Goal: Task Accomplishment & Management: Complete application form

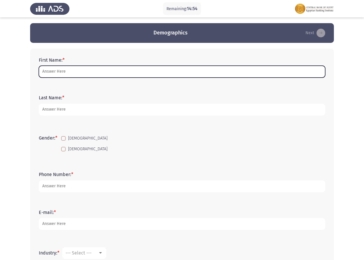
click at [102, 73] on input "First Name: *" at bounding box center [182, 72] width 287 height 12
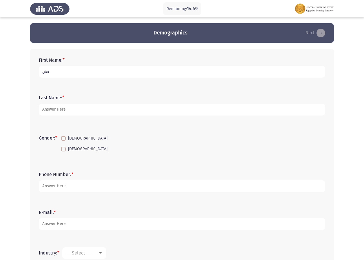
type input "ة"
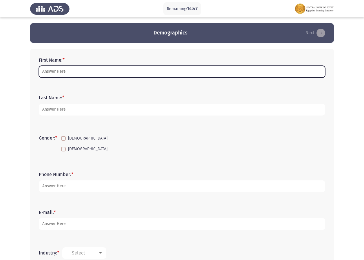
type input "z"
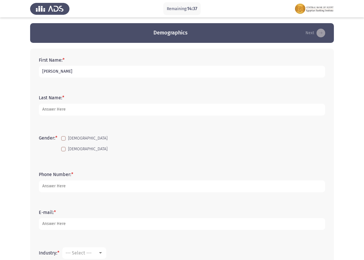
type input "[PERSON_NAME]"
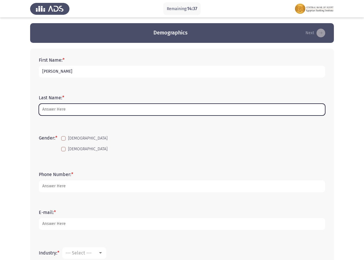
click at [64, 109] on input "Last Name: *" at bounding box center [182, 110] width 287 height 12
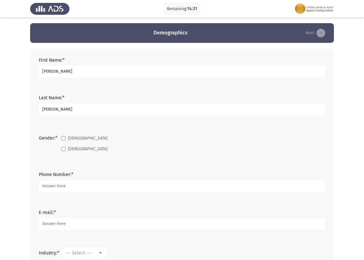
type input "[PERSON_NAME]"
click at [67, 141] on label "[DEMOGRAPHIC_DATA]" at bounding box center [84, 138] width 46 height 7
click at [63, 141] on input "[DEMOGRAPHIC_DATA]" at bounding box center [63, 141] width 0 height 0
checkbox input "true"
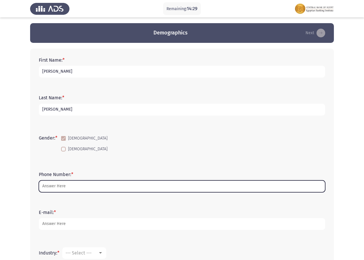
drag, startPoint x: 72, startPoint y: 187, endPoint x: 76, endPoint y: 185, distance: 4.6
click at [76, 185] on input "Phone Number: *" at bounding box center [182, 187] width 287 height 12
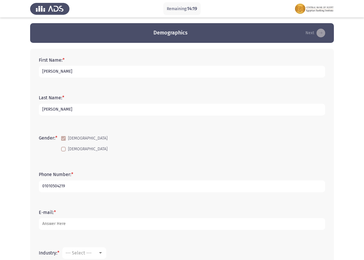
type input "01010504219"
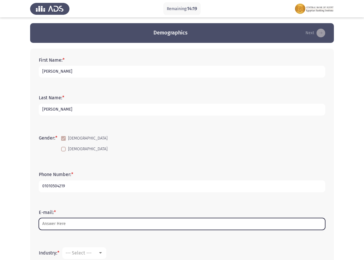
click at [90, 224] on input "E-mail: *" at bounding box center [182, 224] width 287 height 12
type input "A"
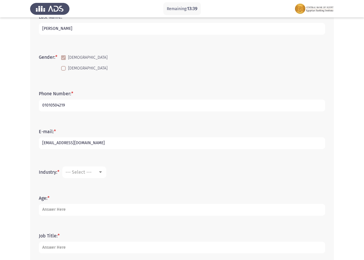
scroll to position [116, 0]
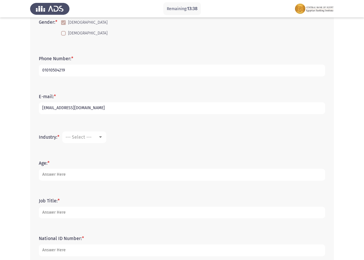
type input "[EMAIL_ADDRESS][DOMAIN_NAME]"
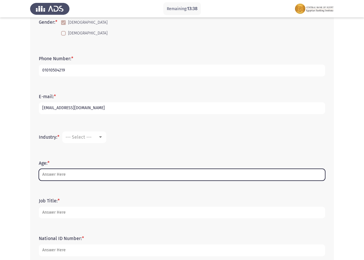
click at [96, 173] on input "Age: *" at bounding box center [182, 175] width 287 height 12
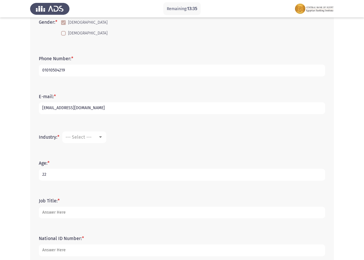
type input "22"
click at [90, 138] on span "--- Select ---" at bounding box center [79, 137] width 26 height 6
click at [86, 151] on span "Accounting" at bounding box center [103, 151] width 75 height 14
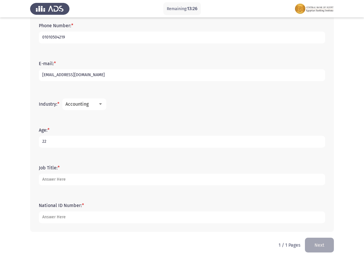
scroll to position [150, 0]
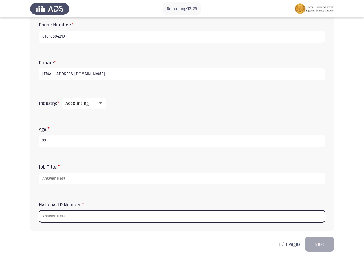
click at [97, 215] on input "National ID Number: *" at bounding box center [182, 217] width 287 height 12
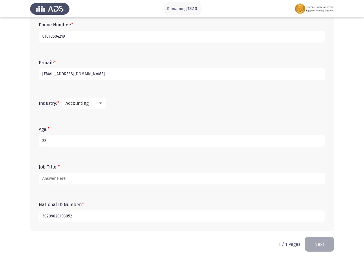
type input "30209020103052"
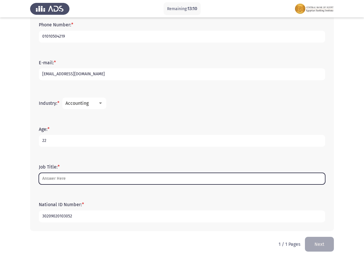
click at [87, 183] on input "Job Title: *" at bounding box center [182, 179] width 287 height 12
click at [93, 180] on input "Job Title: *" at bounding box center [182, 179] width 287 height 12
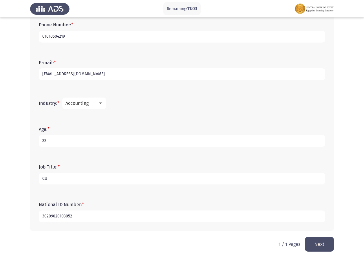
type input "C"
type input "BANKING"
click at [316, 247] on button "Next" at bounding box center [319, 244] width 29 height 15
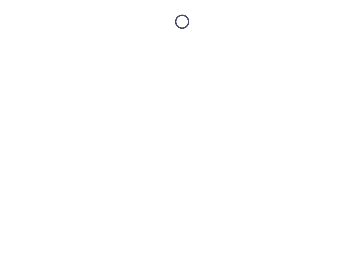
scroll to position [0, 0]
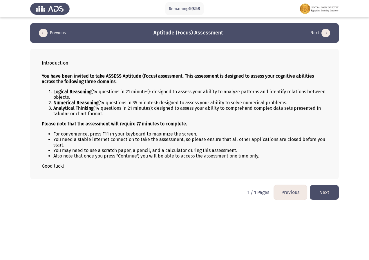
click at [329, 194] on button "Next" at bounding box center [324, 192] width 29 height 15
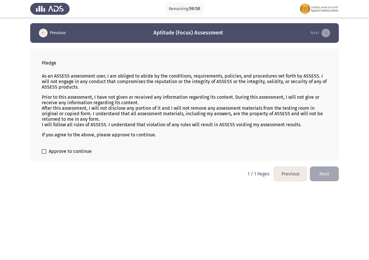
click at [46, 150] on label "Approve to continue" at bounding box center [67, 151] width 50 height 7
click at [44, 154] on input "Approve to continue" at bounding box center [44, 154] width 0 height 0
checkbox input "true"
click at [328, 178] on button "Next" at bounding box center [324, 174] width 29 height 15
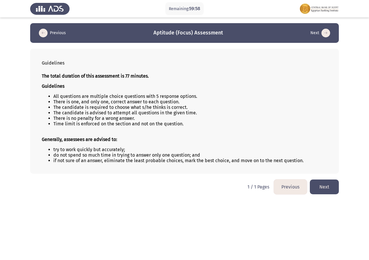
click at [330, 190] on button "Next" at bounding box center [324, 187] width 29 height 15
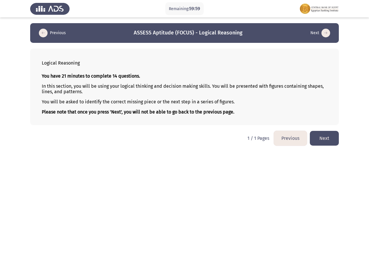
click at [324, 138] on button "Next" at bounding box center [324, 138] width 29 height 15
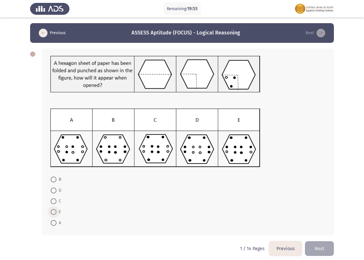
click at [54, 212] on span at bounding box center [54, 212] width 6 height 6
click at [54, 212] on input "E" at bounding box center [54, 212] width 6 height 6
radio input "true"
click at [53, 203] on span at bounding box center [54, 202] width 6 height 6
click at [53, 203] on input "C" at bounding box center [54, 202] width 6 height 6
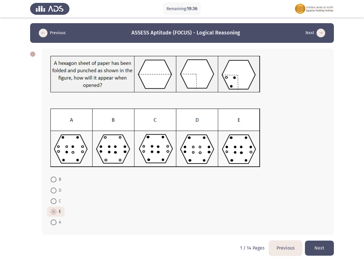
radio input "true"
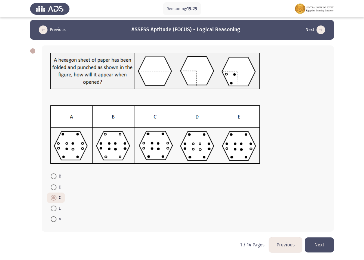
scroll to position [4, 0]
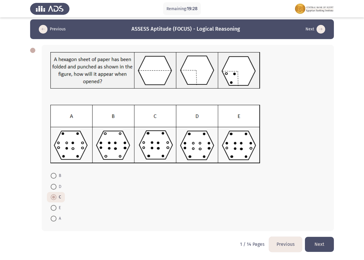
click at [321, 243] on button "Next" at bounding box center [319, 244] width 29 height 15
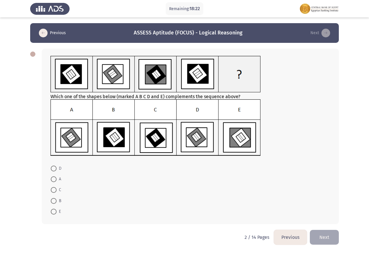
click at [54, 209] on label "E" at bounding box center [56, 211] width 10 height 7
click at [54, 209] on input "E" at bounding box center [54, 212] width 6 height 6
radio input "true"
click at [323, 237] on button "Next" at bounding box center [324, 237] width 29 height 15
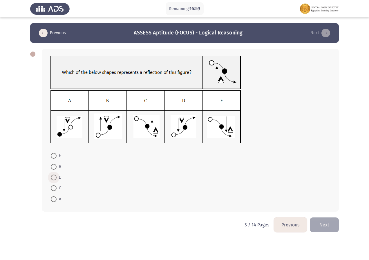
drag, startPoint x: 55, startPoint y: 177, endPoint x: 175, endPoint y: 194, distance: 121.9
click at [55, 176] on span at bounding box center [54, 178] width 6 height 6
click at [55, 176] on input "D" at bounding box center [54, 178] width 6 height 6
radio input "true"
click at [328, 230] on button "Next" at bounding box center [324, 224] width 29 height 15
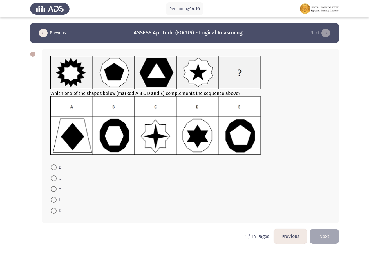
click at [55, 199] on span at bounding box center [54, 200] width 6 height 6
click at [55, 199] on input "E" at bounding box center [54, 200] width 6 height 6
radio input "true"
click at [327, 239] on button "Next" at bounding box center [324, 236] width 29 height 15
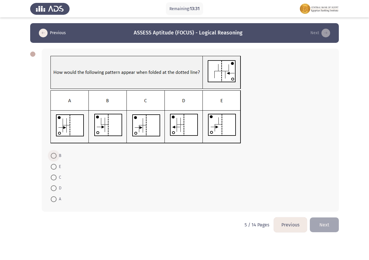
click at [54, 155] on span at bounding box center [54, 156] width 6 height 6
click at [54, 155] on input "B" at bounding box center [54, 156] width 6 height 6
radio input "true"
click at [324, 223] on button "Next" at bounding box center [324, 224] width 29 height 15
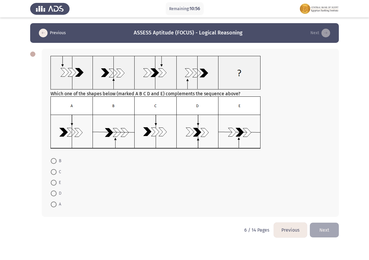
click at [55, 206] on span at bounding box center [54, 205] width 6 height 6
click at [55, 206] on input "A" at bounding box center [54, 205] width 6 height 6
radio input "true"
click at [327, 225] on button "Next" at bounding box center [324, 229] width 29 height 15
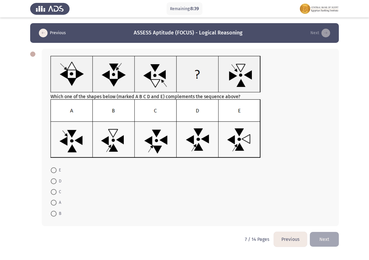
click at [53, 182] on span at bounding box center [54, 182] width 6 height 6
click at [53, 182] on input "D" at bounding box center [54, 182] width 6 height 6
radio input "true"
click at [323, 241] on button "Next" at bounding box center [324, 239] width 29 height 15
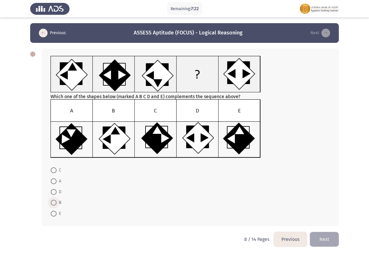
click at [51, 202] on span at bounding box center [54, 203] width 6 height 6
click at [51, 202] on input "B" at bounding box center [54, 203] width 6 height 6
radio input "true"
click at [318, 240] on button "Next" at bounding box center [324, 239] width 29 height 15
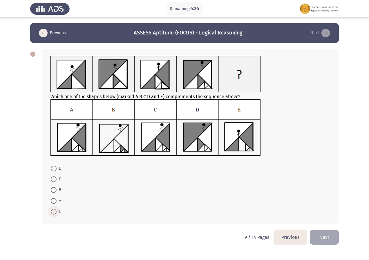
click at [54, 212] on span at bounding box center [54, 212] width 6 height 6
click at [54, 212] on input "C" at bounding box center [54, 212] width 6 height 6
radio input "true"
click at [332, 235] on button "Next" at bounding box center [324, 237] width 29 height 15
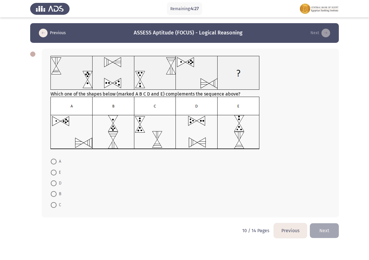
click at [56, 183] on span at bounding box center [54, 184] width 6 height 6
click at [56, 183] on input "D" at bounding box center [54, 184] width 6 height 6
radio input "true"
click at [326, 228] on button "Next" at bounding box center [324, 230] width 29 height 15
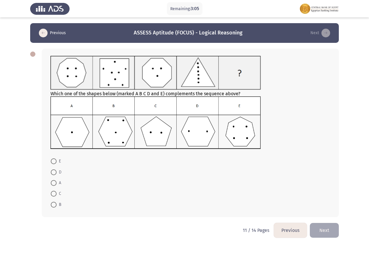
click at [55, 193] on span at bounding box center [54, 194] width 6 height 6
click at [55, 193] on input "C" at bounding box center [54, 194] width 6 height 6
radio input "true"
click at [317, 228] on button "Next" at bounding box center [324, 230] width 29 height 15
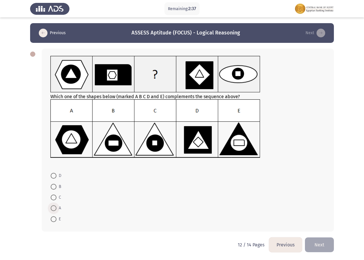
click at [53, 206] on span at bounding box center [54, 209] width 6 height 6
click at [53, 206] on input "A" at bounding box center [54, 209] width 6 height 6
radio input "true"
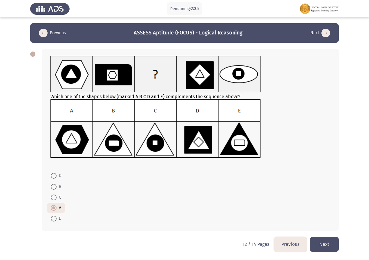
click at [336, 246] on button "Next" at bounding box center [324, 244] width 29 height 15
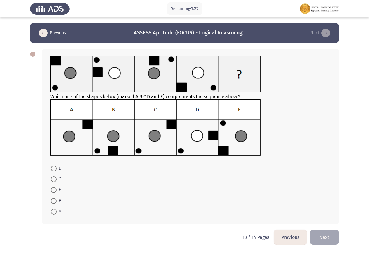
click at [54, 189] on span at bounding box center [54, 190] width 6 height 6
click at [54, 189] on input "E" at bounding box center [54, 190] width 6 height 6
radio input "true"
click at [320, 237] on button "Next" at bounding box center [324, 237] width 29 height 15
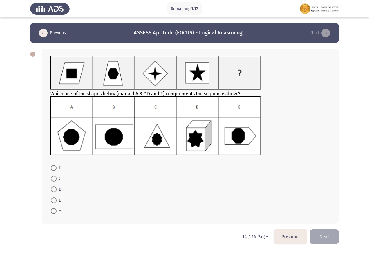
click at [300, 237] on button "Previous" at bounding box center [290, 237] width 33 height 15
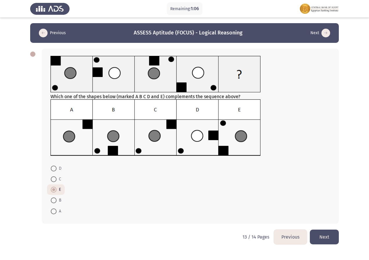
click at [321, 237] on button "Next" at bounding box center [324, 237] width 29 height 15
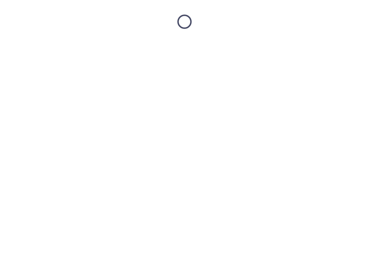
click at [54, 43] on html at bounding box center [184, 21] width 369 height 43
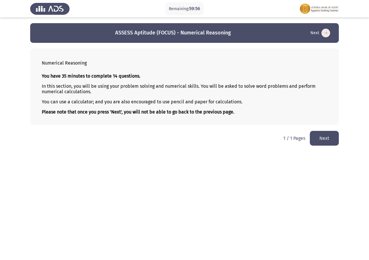
click at [329, 137] on button "Next" at bounding box center [324, 138] width 29 height 15
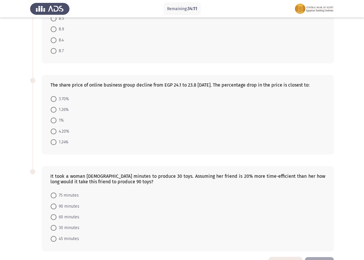
scroll to position [261, 0]
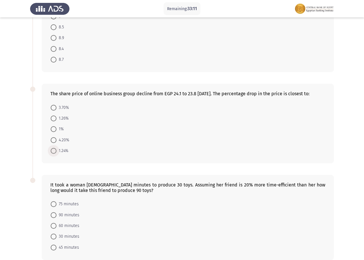
click at [55, 150] on span at bounding box center [54, 151] width 6 height 6
click at [55, 150] on input "1.24%" at bounding box center [54, 151] width 6 height 6
radio input "true"
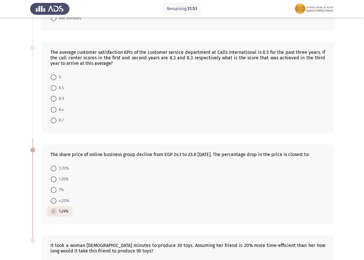
scroll to position [203, 0]
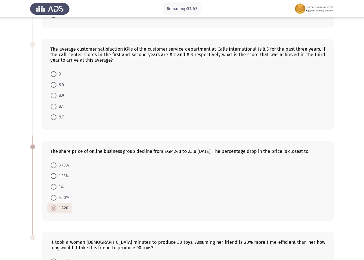
click at [56, 163] on span at bounding box center [54, 166] width 6 height 6
click at [56, 163] on input "3.70%" at bounding box center [54, 166] width 6 height 6
radio input "true"
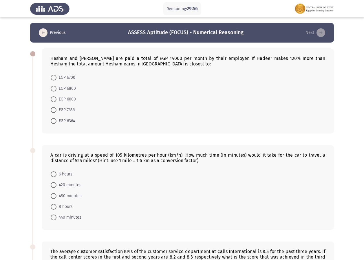
scroll to position [0, 0]
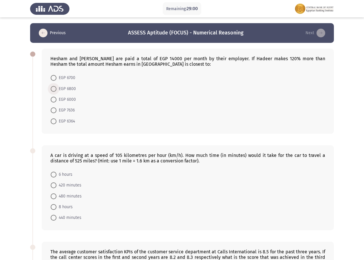
click at [55, 88] on span at bounding box center [54, 89] width 6 height 6
click at [55, 88] on input "EGP 6800" at bounding box center [54, 89] width 6 height 6
radio input "true"
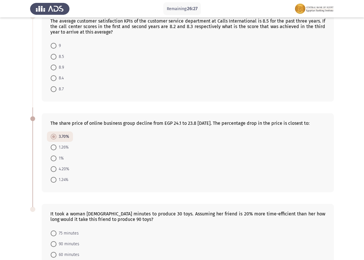
scroll to position [289, 0]
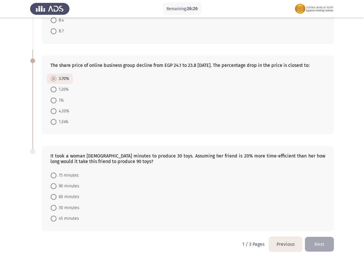
click at [320, 243] on button "Next" at bounding box center [319, 244] width 29 height 15
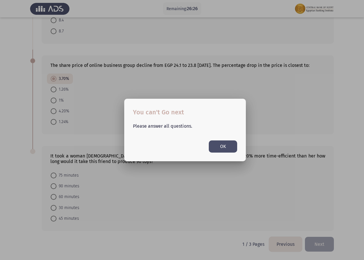
scroll to position [0, 0]
click at [219, 148] on button "OK" at bounding box center [223, 147] width 28 height 12
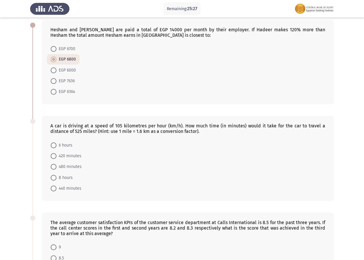
scroll to position [29, 0]
click at [53, 156] on span at bounding box center [54, 156] width 6 height 6
click at [53, 156] on input "420 minutes" at bounding box center [54, 156] width 6 height 6
radio input "true"
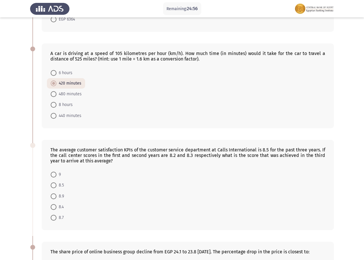
scroll to position [116, 0]
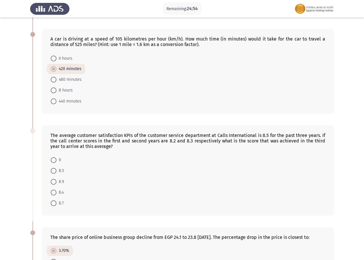
click at [57, 167] on mat-radio-button "8.5" at bounding box center [57, 171] width 21 height 11
click at [54, 193] on span at bounding box center [54, 193] width 6 height 6
click at [54, 193] on input "8.4" at bounding box center [54, 193] width 6 height 6
radio input "true"
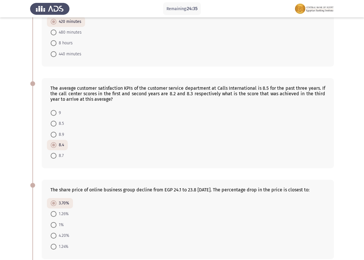
scroll to position [261, 0]
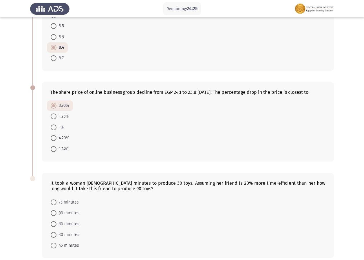
click at [55, 235] on span at bounding box center [54, 235] width 6 height 6
click at [55, 235] on input "30 minutes" at bounding box center [54, 235] width 6 height 6
radio input "true"
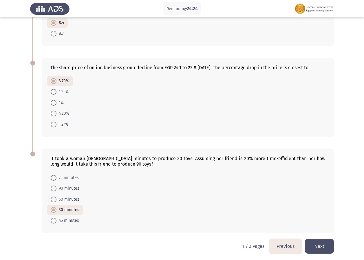
scroll to position [288, 0]
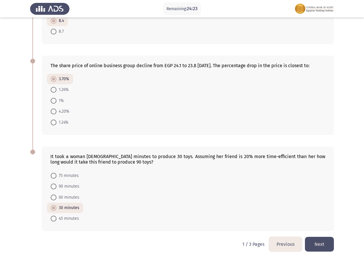
click at [327, 244] on button "Next" at bounding box center [319, 244] width 29 height 15
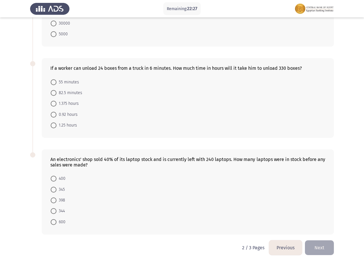
scroll to position [284, 0]
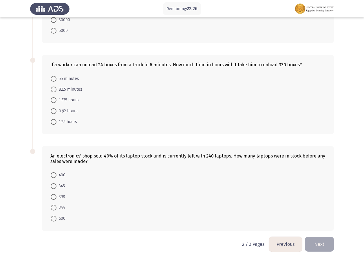
click at [325, 243] on button "Next" at bounding box center [319, 244] width 29 height 15
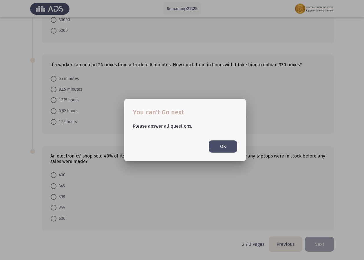
scroll to position [0, 0]
click at [216, 144] on button "OK" at bounding box center [223, 147] width 28 height 12
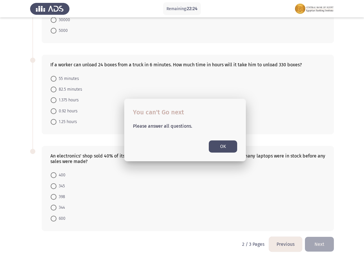
scroll to position [284, 0]
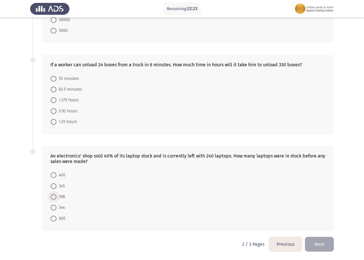
click at [53, 196] on span at bounding box center [54, 197] width 6 height 6
click at [53, 196] on input "398" at bounding box center [54, 197] width 6 height 6
radio input "true"
click at [54, 100] on span at bounding box center [54, 101] width 6 height 6
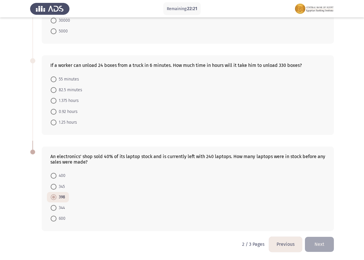
click at [54, 100] on input "1.375 hours" at bounding box center [54, 101] width 6 height 6
radio input "true"
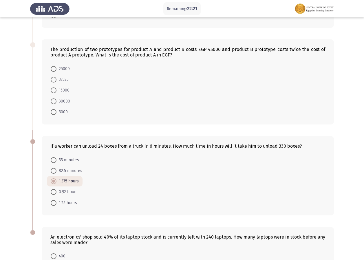
scroll to position [196, 0]
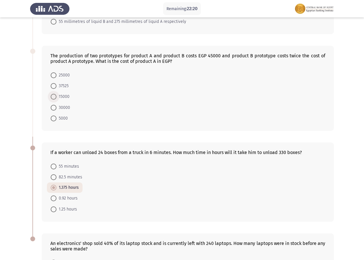
click at [52, 96] on span at bounding box center [54, 97] width 6 height 6
click at [52, 96] on input "15000" at bounding box center [54, 97] width 6 height 6
radio input "true"
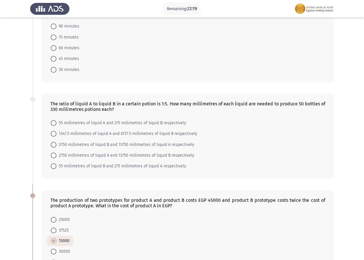
scroll to position [51, 0]
click at [57, 157] on span "2750 millimetres of liquid A and 13750 millimetres of liquid B respectively" at bounding box center [126, 155] width 138 height 7
click at [57, 157] on input "2750 millimetres of liquid A and 13750 millimetres of liquid B respectively" at bounding box center [54, 156] width 6 height 6
radio input "true"
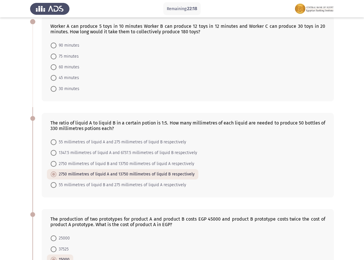
scroll to position [22, 0]
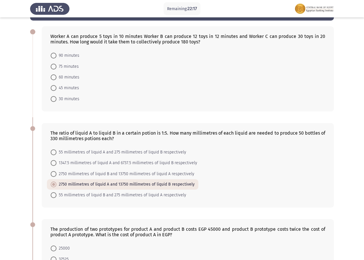
click at [51, 101] on span at bounding box center [54, 99] width 6 height 6
click at [51, 101] on input "30 minutes" at bounding box center [54, 99] width 6 height 6
radio input "true"
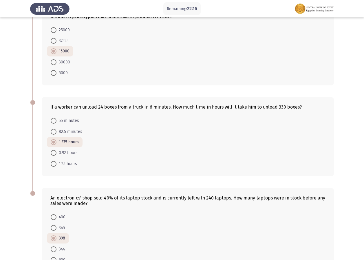
scroll to position [282, 0]
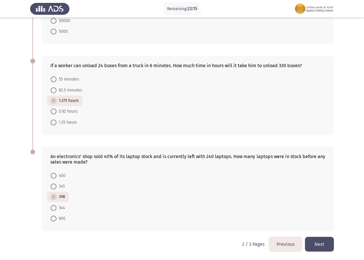
click at [320, 241] on button "Next" at bounding box center [319, 244] width 29 height 15
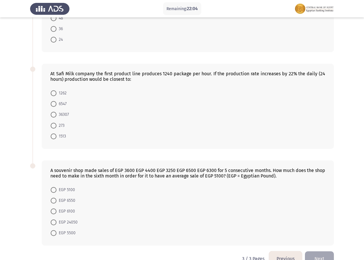
scroll to position [193, 0]
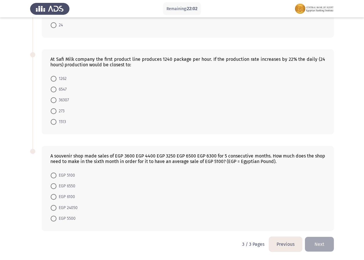
click at [281, 246] on button "Previous" at bounding box center [285, 244] width 33 height 15
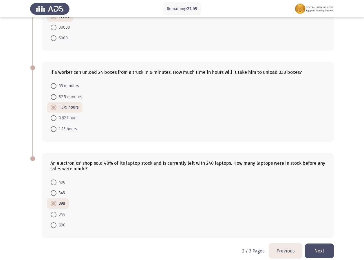
scroll to position [282, 0]
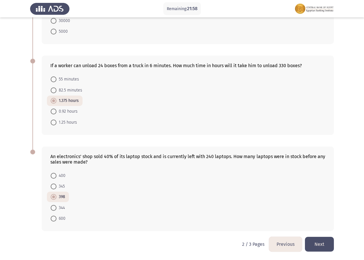
click at [282, 241] on button "Previous" at bounding box center [285, 244] width 33 height 15
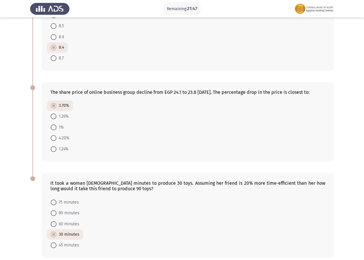
scroll to position [288, 0]
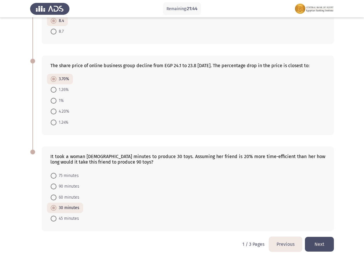
click at [324, 245] on button "Next" at bounding box center [319, 244] width 29 height 15
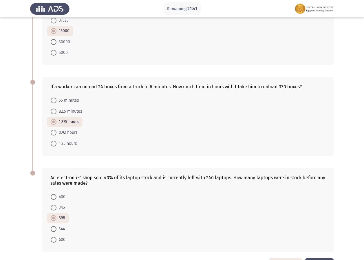
scroll to position [282, 0]
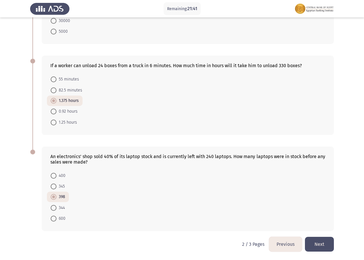
click at [327, 246] on button "Next" at bounding box center [319, 244] width 29 height 15
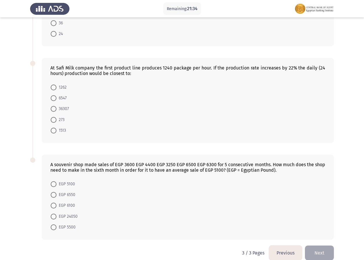
scroll to position [193, 0]
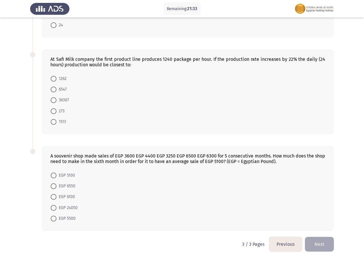
click at [285, 244] on button "Previous" at bounding box center [285, 244] width 33 height 15
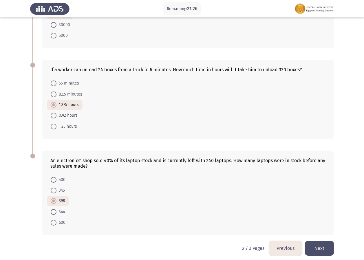
scroll to position [282, 0]
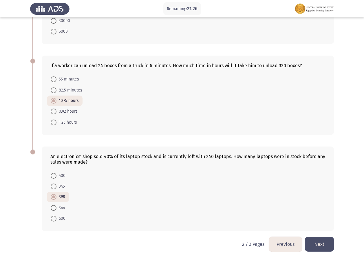
click at [290, 248] on button "Previous" at bounding box center [285, 244] width 33 height 15
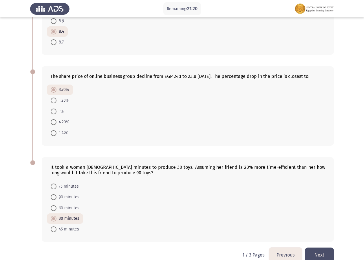
scroll to position [288, 0]
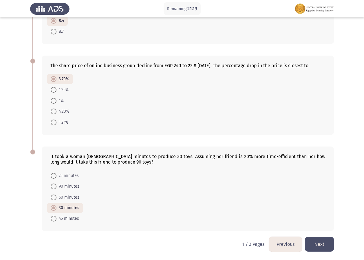
click at [286, 250] on button "Previous" at bounding box center [285, 244] width 33 height 15
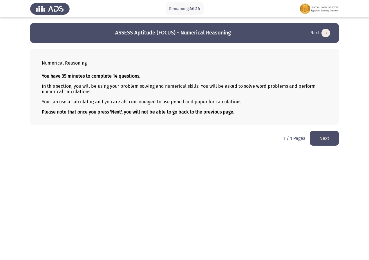
click at [322, 136] on button "Next" at bounding box center [324, 138] width 29 height 15
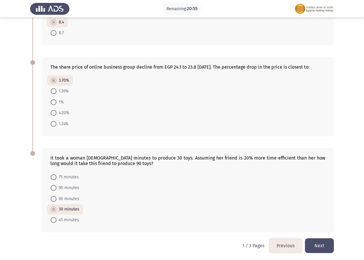
scroll to position [288, 0]
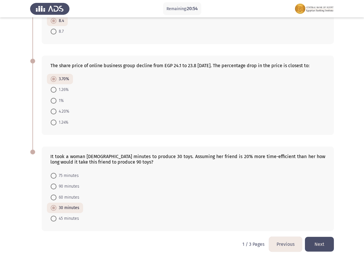
click at [315, 246] on button "Next" at bounding box center [319, 244] width 29 height 15
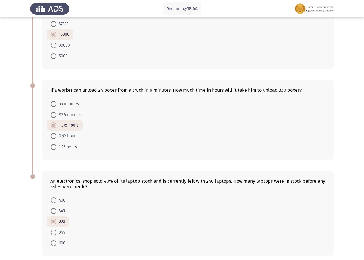
scroll to position [282, 0]
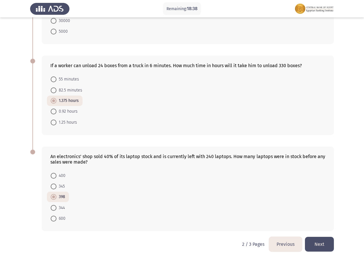
click at [283, 242] on button "Previous" at bounding box center [285, 244] width 33 height 15
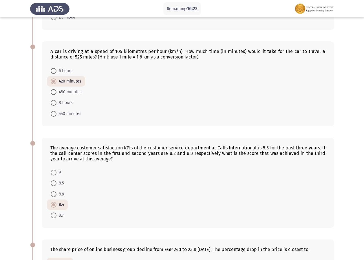
scroll to position [143, 0]
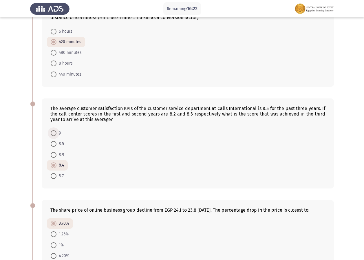
click at [56, 132] on span at bounding box center [54, 133] width 6 height 6
click at [56, 132] on input "9" at bounding box center [54, 133] width 6 height 6
radio input "true"
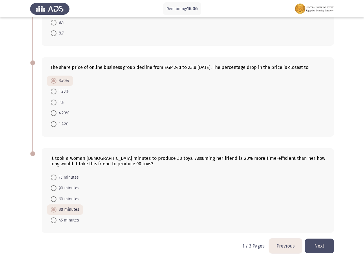
scroll to position [288, 0]
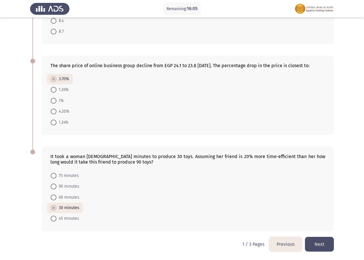
click at [313, 242] on button "Next" at bounding box center [319, 244] width 29 height 15
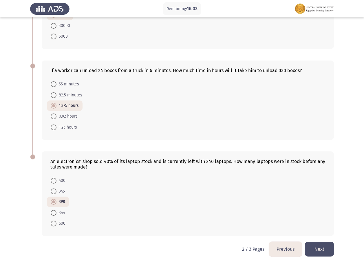
scroll to position [282, 0]
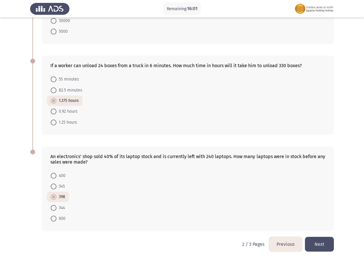
click at [312, 241] on button "Next" at bounding box center [319, 244] width 29 height 15
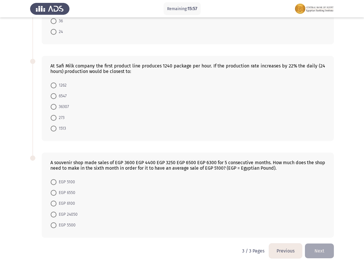
scroll to position [193, 0]
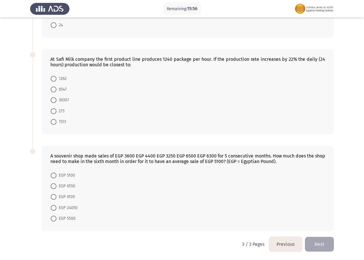
click at [292, 246] on button "Previous" at bounding box center [285, 244] width 33 height 15
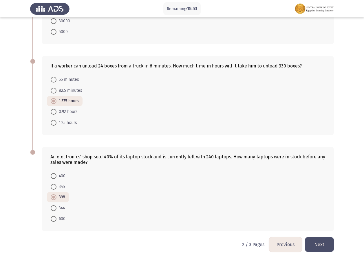
scroll to position [282, 0]
click at [291, 243] on button "Previous" at bounding box center [285, 244] width 33 height 15
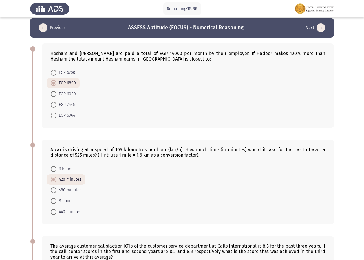
scroll to position [0, 0]
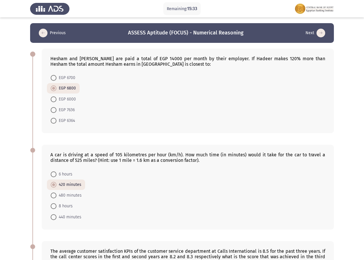
click at [54, 110] on span at bounding box center [54, 110] width 6 height 6
click at [54, 110] on input "EGP 7636" at bounding box center [54, 110] width 6 height 6
radio input "true"
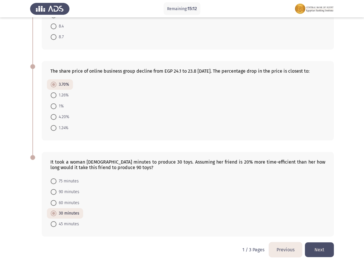
scroll to position [288, 0]
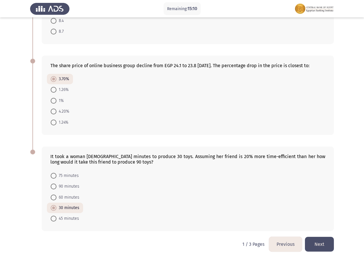
click at [318, 245] on button "Next" at bounding box center [319, 244] width 29 height 15
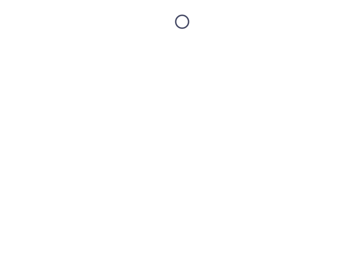
scroll to position [0, 0]
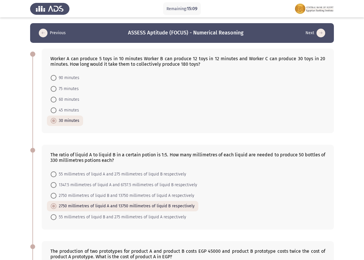
click at [55, 112] on span at bounding box center [54, 111] width 6 height 6
click at [55, 112] on input "45 minutes" at bounding box center [54, 111] width 6 height 6
radio input "true"
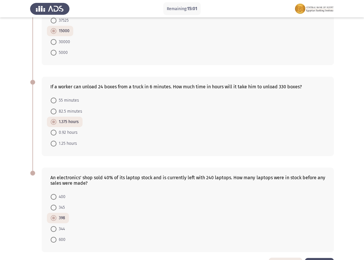
scroll to position [282, 0]
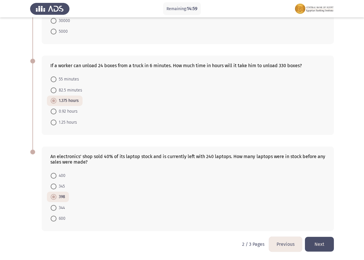
click at [286, 243] on button "Previous" at bounding box center [285, 244] width 33 height 15
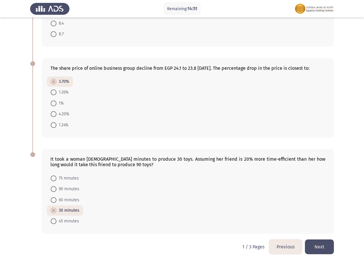
scroll to position [288, 0]
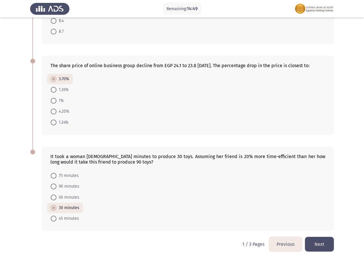
click at [311, 242] on button "Next" at bounding box center [319, 244] width 29 height 15
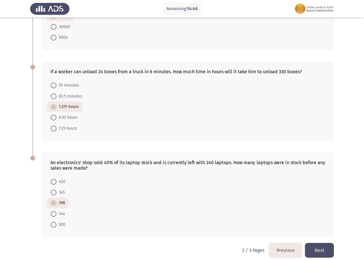
scroll to position [282, 0]
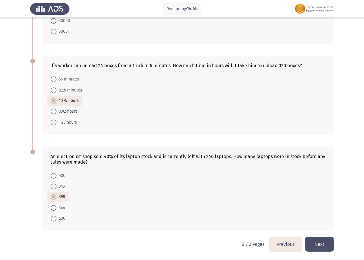
click at [325, 241] on button "Next" at bounding box center [319, 244] width 29 height 15
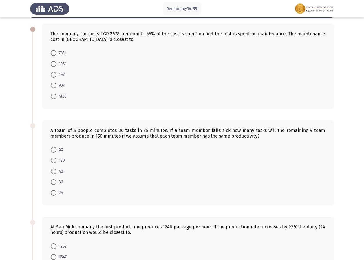
scroll to position [0, 0]
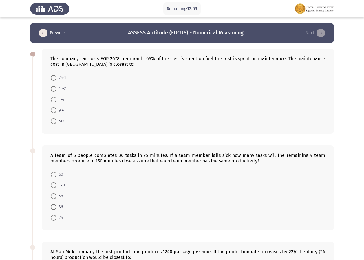
click at [56, 102] on span at bounding box center [54, 100] width 6 height 6
click at [56, 102] on input "1741" at bounding box center [54, 100] width 6 height 6
radio input "true"
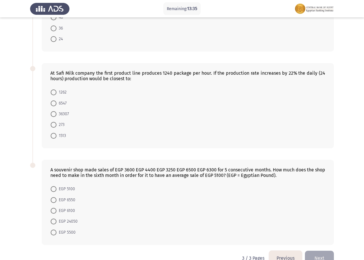
scroll to position [192, 0]
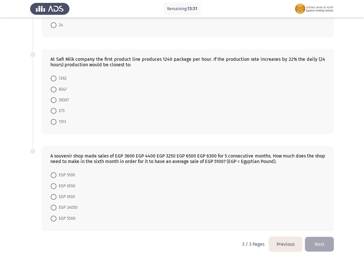
click at [291, 247] on button "Previous" at bounding box center [285, 244] width 33 height 15
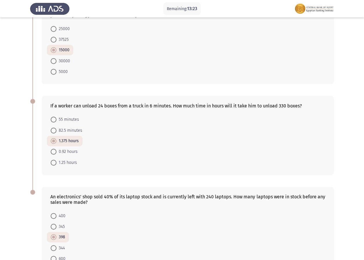
scroll to position [282, 0]
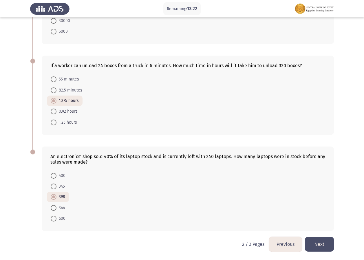
click at [286, 243] on button "Previous" at bounding box center [285, 244] width 33 height 15
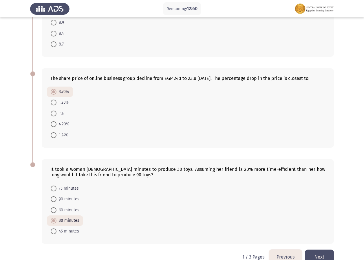
scroll to position [288, 0]
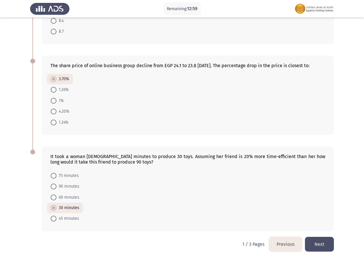
click at [318, 247] on button "Next" at bounding box center [319, 244] width 29 height 15
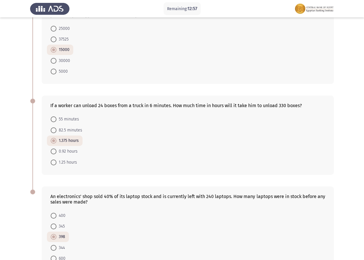
scroll to position [282, 0]
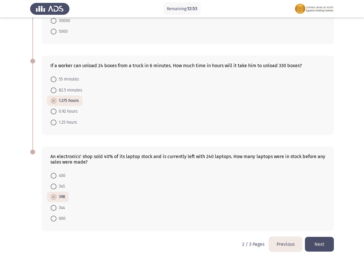
click at [328, 239] on button "Next" at bounding box center [319, 244] width 29 height 15
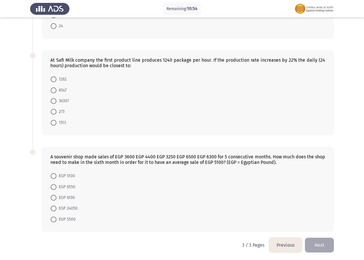
scroll to position [192, 0]
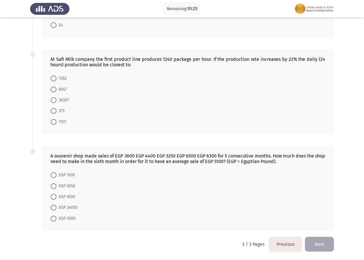
click at [54, 121] on span at bounding box center [54, 122] width 6 height 6
click at [54, 121] on input "1513" at bounding box center [54, 122] width 6 height 6
radio input "true"
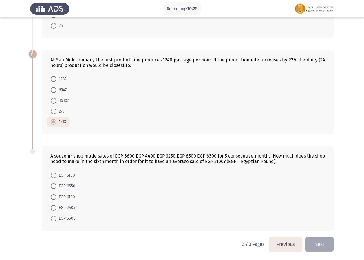
scroll to position [192, 0]
click at [284, 246] on button "Previous" at bounding box center [285, 244] width 33 height 15
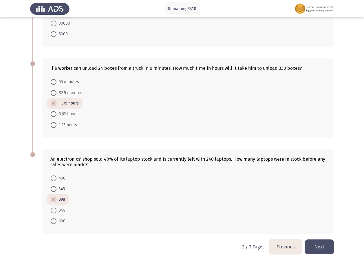
scroll to position [282, 0]
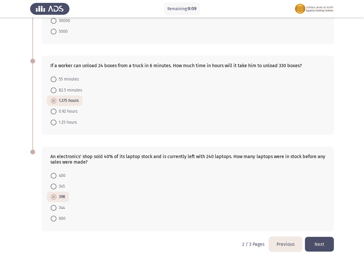
click at [283, 246] on button "Previous" at bounding box center [285, 244] width 33 height 15
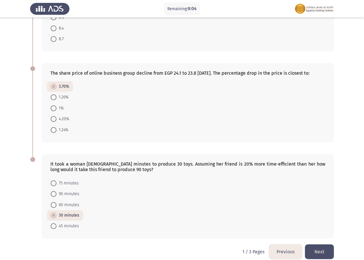
scroll to position [288, 0]
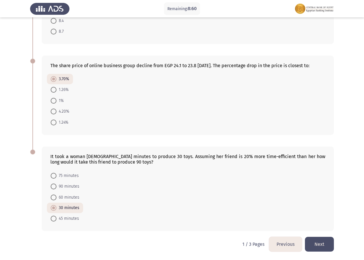
click at [321, 244] on button "Next" at bounding box center [319, 244] width 29 height 15
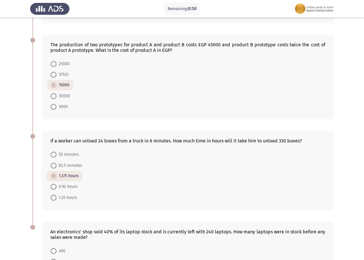
scroll to position [282, 0]
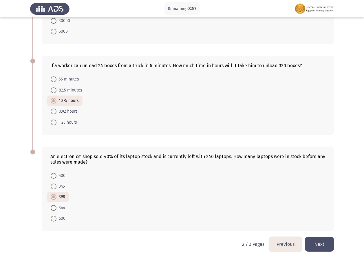
click at [325, 242] on button "Next" at bounding box center [319, 244] width 29 height 15
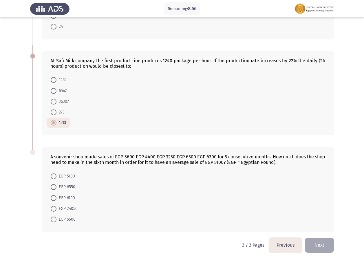
scroll to position [192, 0]
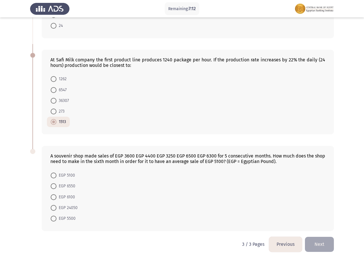
click at [55, 184] on span at bounding box center [54, 186] width 6 height 6
click at [55, 184] on input "EGP 6550" at bounding box center [54, 186] width 6 height 6
radio input "true"
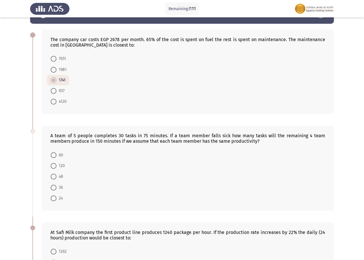
scroll to position [18, 0]
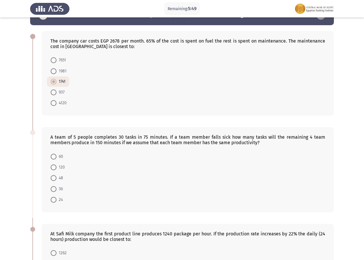
click at [57, 179] on span "48" at bounding box center [60, 178] width 7 height 7
click at [57, 179] on input "48" at bounding box center [54, 178] width 6 height 6
radio input "true"
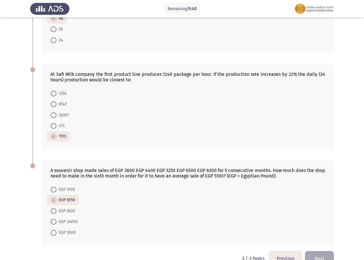
scroll to position [191, 0]
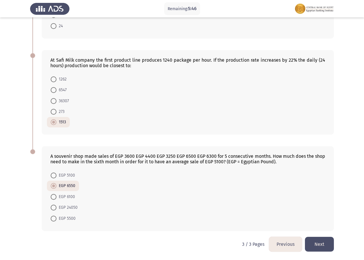
click at [312, 241] on button "Next" at bounding box center [319, 244] width 29 height 15
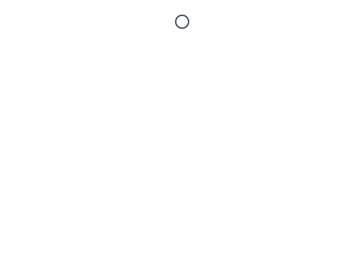
scroll to position [0, 0]
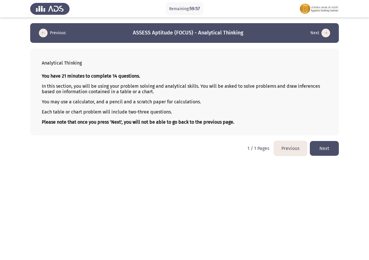
click at [330, 149] on button "Next" at bounding box center [324, 148] width 29 height 15
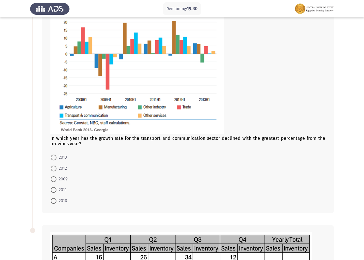
scroll to position [87, 0]
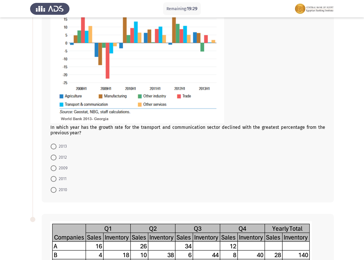
click at [57, 168] on span "2009" at bounding box center [62, 168] width 11 height 7
click at [57, 168] on input "2009" at bounding box center [54, 169] width 6 height 6
radio input "true"
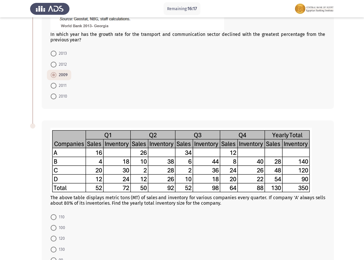
scroll to position [222, 0]
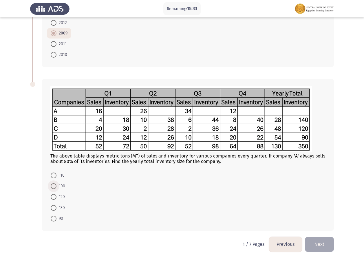
click at [55, 187] on span at bounding box center [54, 186] width 6 height 6
click at [55, 187] on input "100" at bounding box center [54, 186] width 6 height 6
radio input "true"
click at [330, 243] on button "Next" at bounding box center [319, 244] width 29 height 15
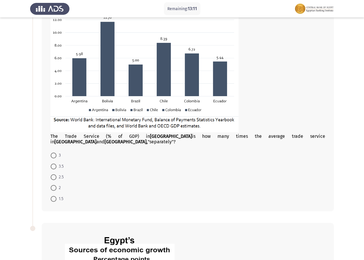
scroll to position [145, 0]
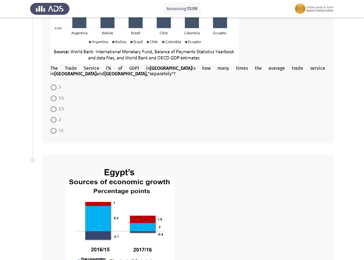
click at [52, 117] on span at bounding box center [54, 120] width 6 height 6
click at [52, 117] on input "2" at bounding box center [54, 120] width 6 height 6
radio input "true"
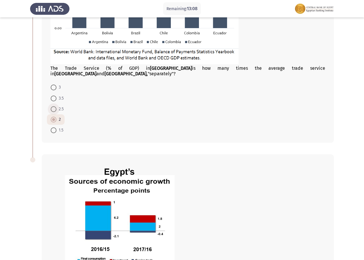
click at [56, 106] on span at bounding box center [54, 109] width 6 height 6
click at [56, 106] on input "2.5" at bounding box center [54, 109] width 6 height 6
radio input "true"
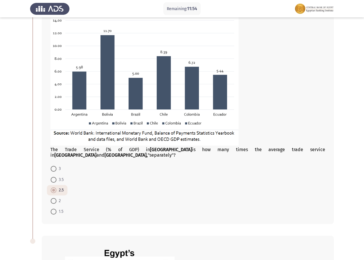
scroll to position [116, 0]
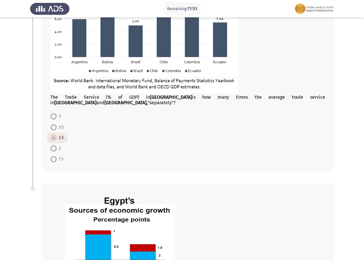
click at [53, 125] on span at bounding box center [54, 128] width 6 height 6
click at [53, 125] on input "3.5" at bounding box center [54, 128] width 6 height 6
radio input "true"
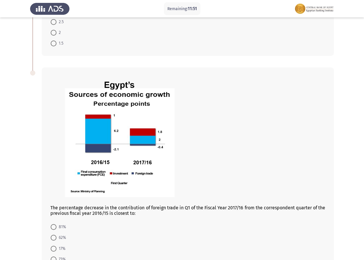
scroll to position [278, 0]
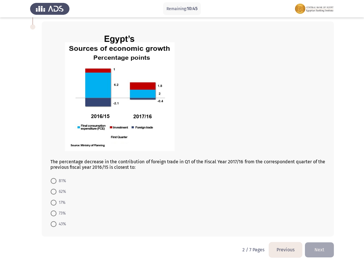
click at [50, 176] on mat-radio-button "81%" at bounding box center [58, 181] width 23 height 11
click at [52, 178] on span at bounding box center [54, 181] width 6 height 6
click at [52, 178] on input "81%" at bounding box center [54, 181] width 6 height 6
radio input "true"
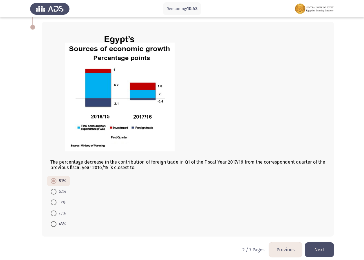
click at [309, 243] on button "Next" at bounding box center [319, 250] width 29 height 15
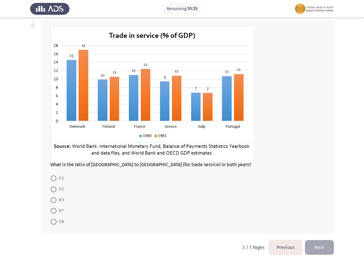
scroll to position [289, 0]
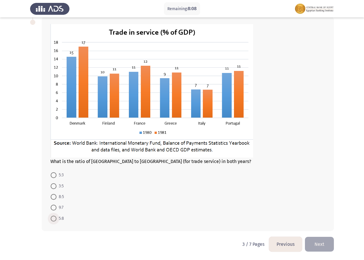
click at [54, 218] on span at bounding box center [54, 219] width 6 height 6
click at [54, 218] on input "5:8" at bounding box center [54, 219] width 6 height 6
radio input "true"
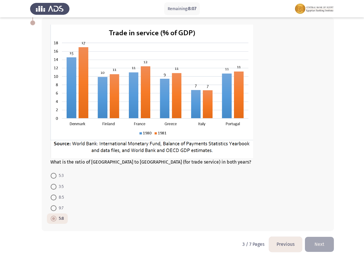
click at [326, 246] on button "Next" at bounding box center [319, 244] width 29 height 15
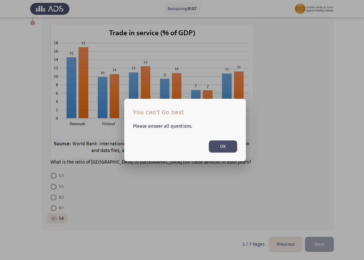
scroll to position [0, 0]
click at [223, 141] on button "OK" at bounding box center [223, 147] width 28 height 12
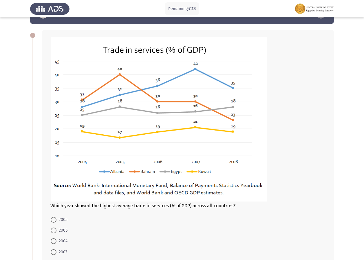
scroll to position [29, 0]
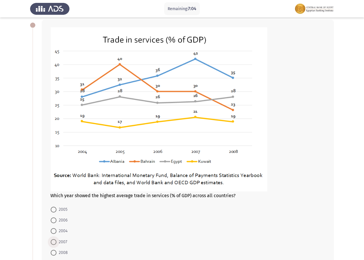
click at [52, 240] on span at bounding box center [54, 242] width 6 height 6
click at [52, 240] on input "2007" at bounding box center [54, 242] width 6 height 6
radio input "true"
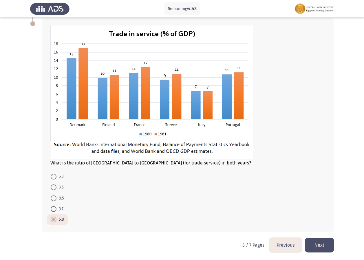
scroll to position [288, 0]
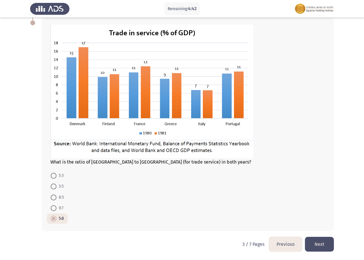
click at [313, 246] on button "Next" at bounding box center [319, 244] width 29 height 15
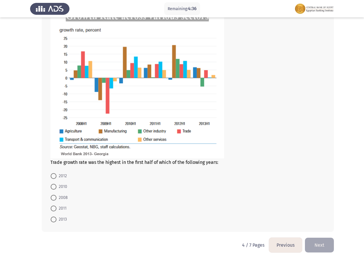
scroll to position [230, 0]
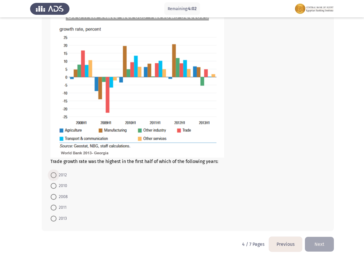
click at [53, 174] on span at bounding box center [54, 175] width 6 height 6
click at [53, 174] on input "2012" at bounding box center [54, 175] width 6 height 6
radio input "true"
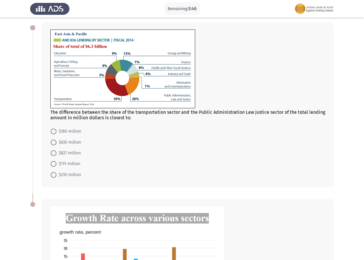
scroll to position [26, 0]
click at [54, 152] on span at bounding box center [54, 154] width 6 height 6
click at [54, 152] on input "$827 million" at bounding box center [54, 154] width 6 height 6
radio input "true"
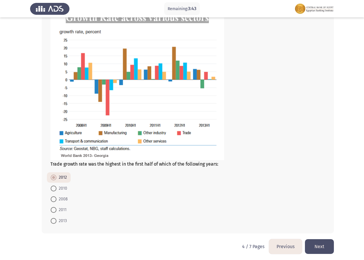
scroll to position [229, 0]
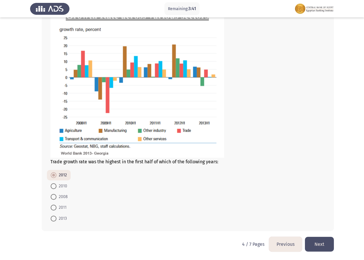
click at [311, 248] on button "Next" at bounding box center [319, 244] width 29 height 15
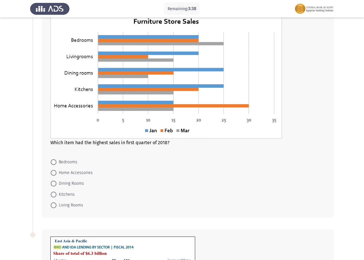
scroll to position [29, 0]
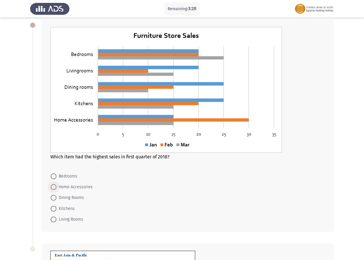
click at [56, 186] on span at bounding box center [54, 187] width 6 height 6
click at [56, 186] on input "Home Accessories" at bounding box center [54, 187] width 6 height 6
radio input "true"
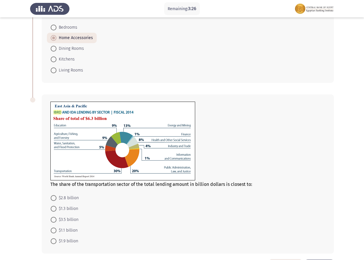
scroll to position [201, 0]
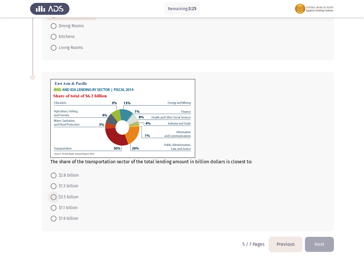
click at [58, 196] on span "$3.5 billion" at bounding box center [68, 197] width 22 height 7
click at [57, 196] on input "$3.5 billion" at bounding box center [54, 197] width 6 height 6
radio input "true"
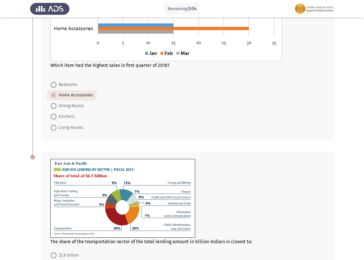
scroll to position [200, 0]
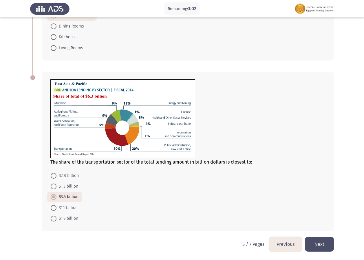
click at [322, 240] on button "Next" at bounding box center [319, 244] width 29 height 15
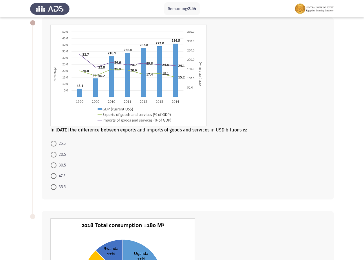
scroll to position [29, 0]
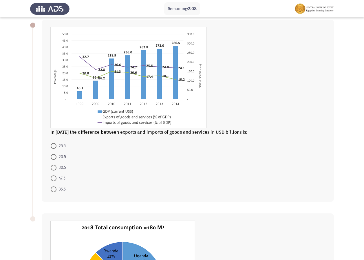
click at [56, 177] on span at bounding box center [54, 179] width 6 height 6
click at [56, 177] on input "47.5" at bounding box center [54, 179] width 6 height 6
radio input "true"
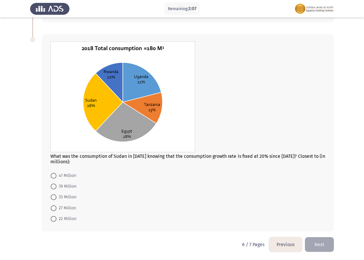
scroll to position [208, 0]
click at [54, 176] on span at bounding box center [54, 176] width 6 height 6
click at [54, 176] on input "47 Million" at bounding box center [54, 176] width 6 height 6
radio input "true"
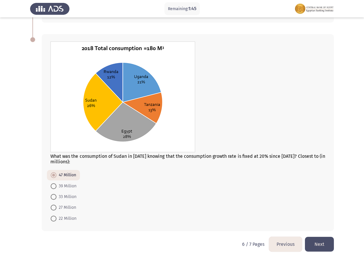
drag, startPoint x: 325, startPoint y: 243, endPoint x: 334, endPoint y: 250, distance: 11.9
click at [334, 250] on html "Remaining: 1:45 Previous ASSESS Aptitude (FOCUS) - Analytical Thinking Next In …" at bounding box center [182, 26] width 364 height 468
click at [326, 245] on button "Next" at bounding box center [319, 244] width 29 height 15
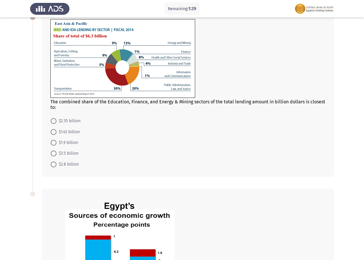
scroll to position [0, 0]
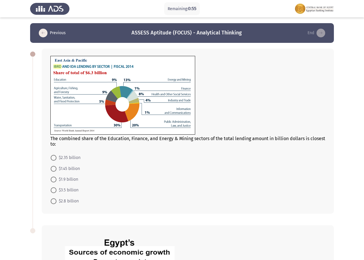
click at [54, 154] on mat-radio-button "$2.35 billion" at bounding box center [65, 157] width 37 height 11
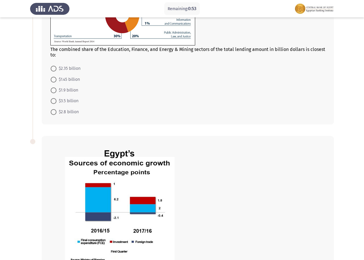
scroll to position [58, 0]
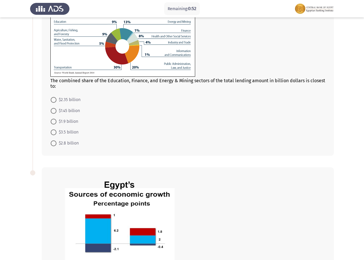
click at [52, 100] on span at bounding box center [54, 100] width 6 height 6
click at [52, 100] on input "$2.35 billion" at bounding box center [54, 100] width 6 height 6
radio input "true"
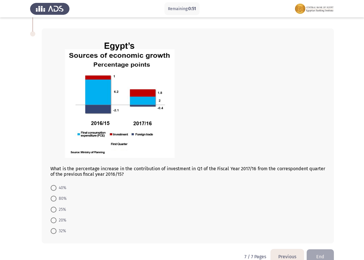
scroll to position [209, 0]
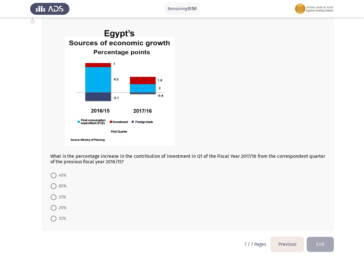
click at [55, 174] on span at bounding box center [54, 176] width 6 height 6
click at [55, 174] on input "40%" at bounding box center [54, 176] width 6 height 6
radio input "true"
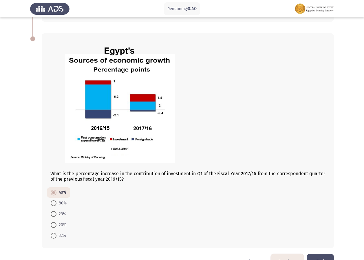
scroll to position [209, 0]
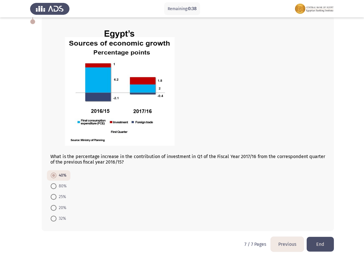
click at [291, 243] on button "Previous" at bounding box center [287, 244] width 33 height 15
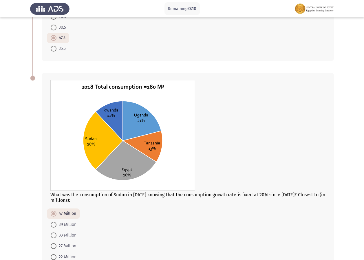
scroll to position [179, 0]
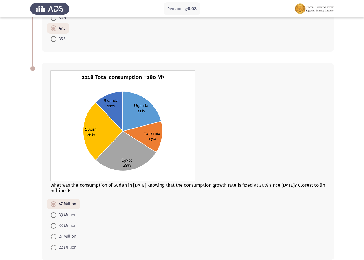
click at [53, 226] on span at bounding box center [54, 226] width 6 height 6
click at [53, 226] on input "33 Million" at bounding box center [54, 226] width 6 height 6
radio input "true"
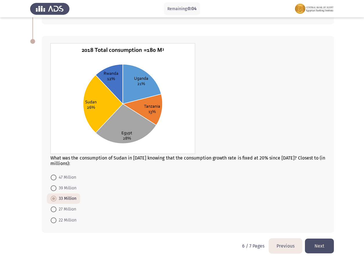
scroll to position [208, 0]
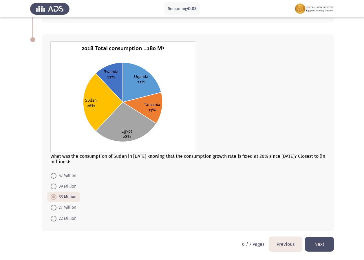
click at [319, 245] on button "Next" at bounding box center [319, 244] width 29 height 15
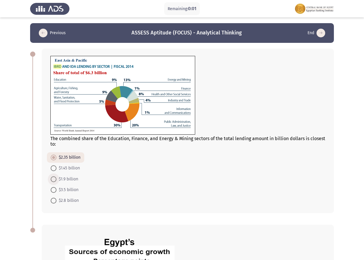
click at [56, 177] on span at bounding box center [54, 180] width 6 height 6
click at [56, 177] on input "$1.9 billion" at bounding box center [54, 180] width 6 height 6
radio input "true"
